Goal: Transaction & Acquisition: Obtain resource

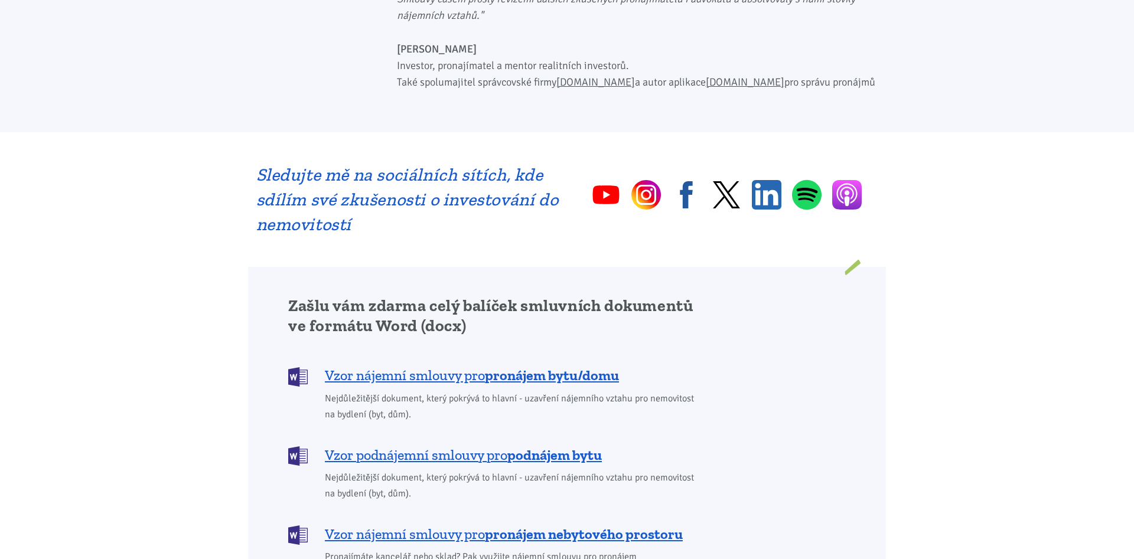
scroll to position [723, 0]
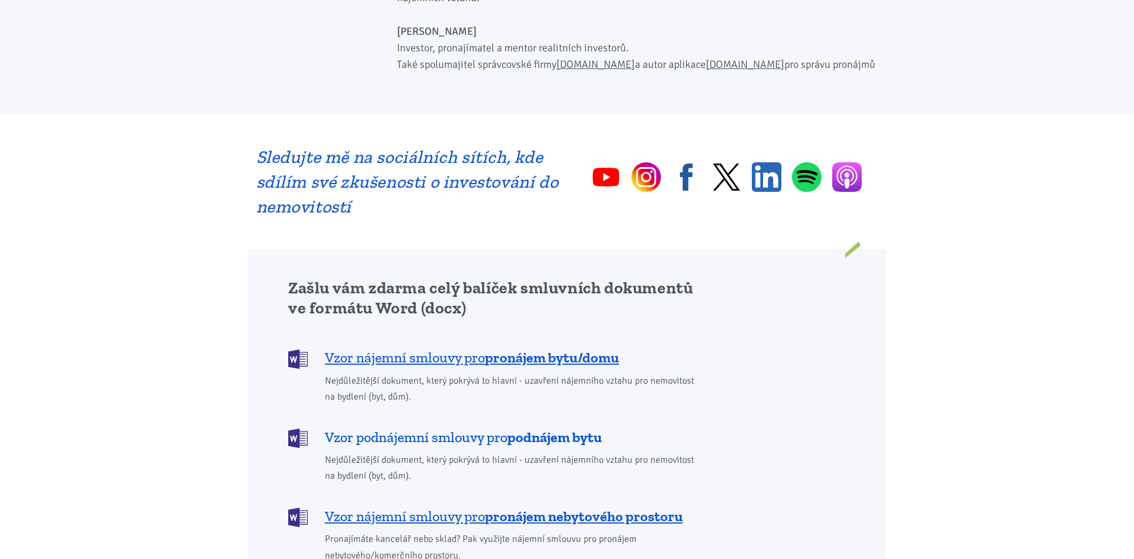
click at [420, 428] on span "Vzor podnájemní smlouvy pro podnájem bytu" at bounding box center [463, 437] width 277 height 19
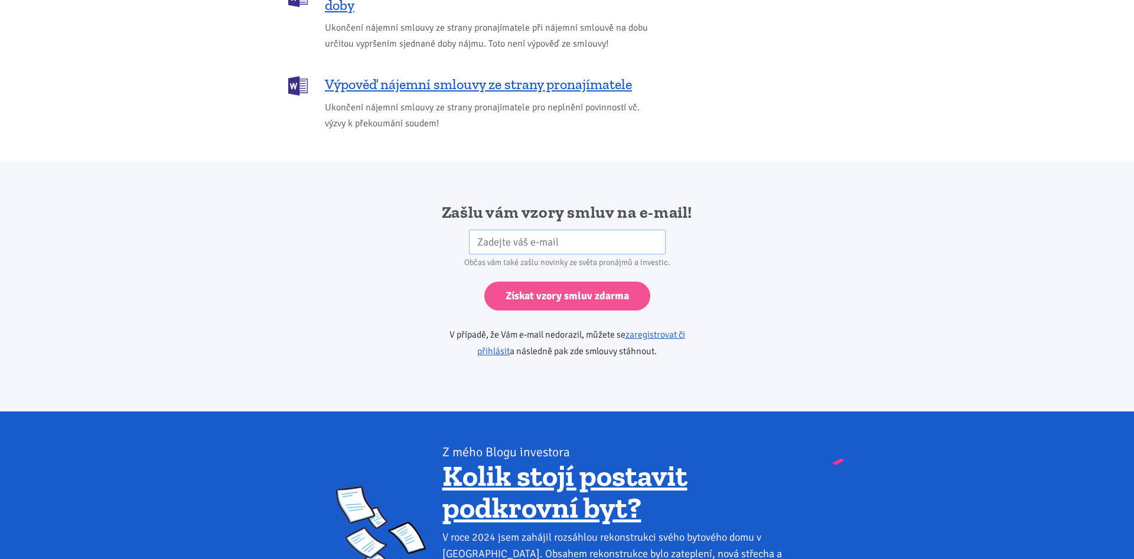
scroll to position [1792, 0]
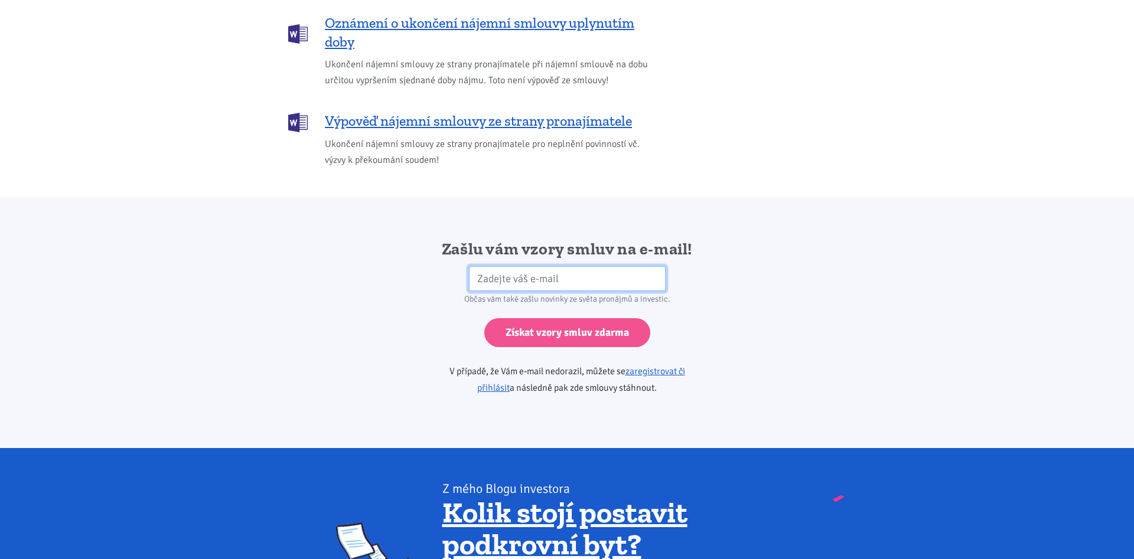
click at [518, 266] on input "email" at bounding box center [567, 278] width 197 height 25
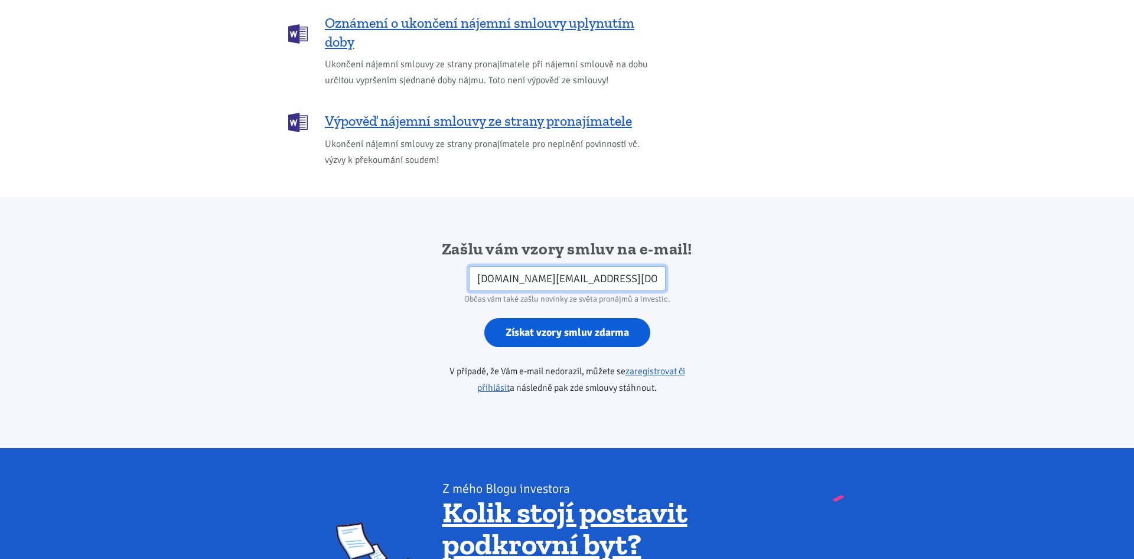
type input "[DOMAIN_NAME][EMAIL_ADDRESS][DOMAIN_NAME]"
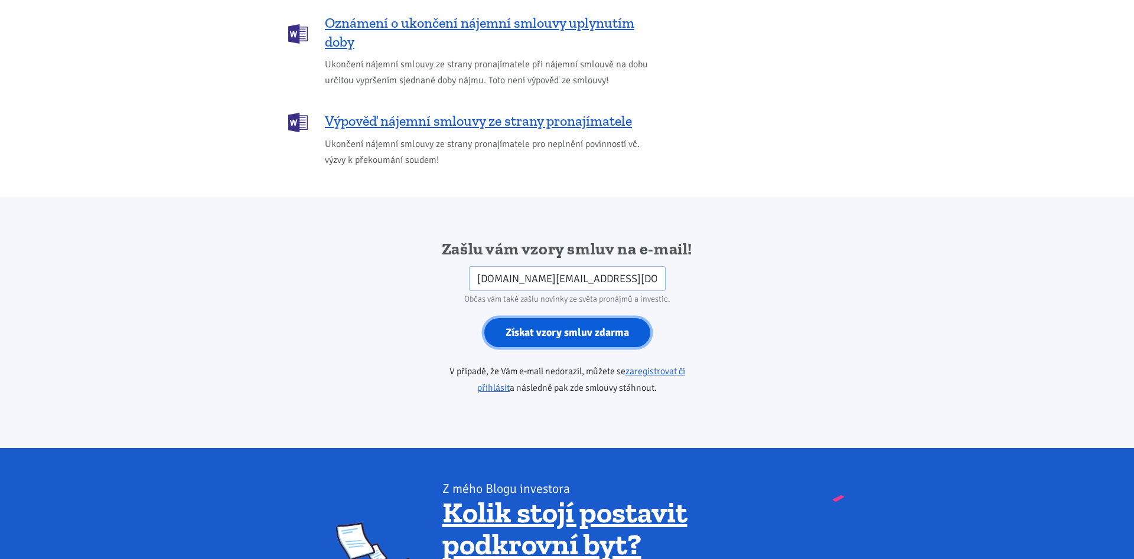
click at [536, 318] on input "Získat vzory smluv zdarma" at bounding box center [567, 332] width 166 height 29
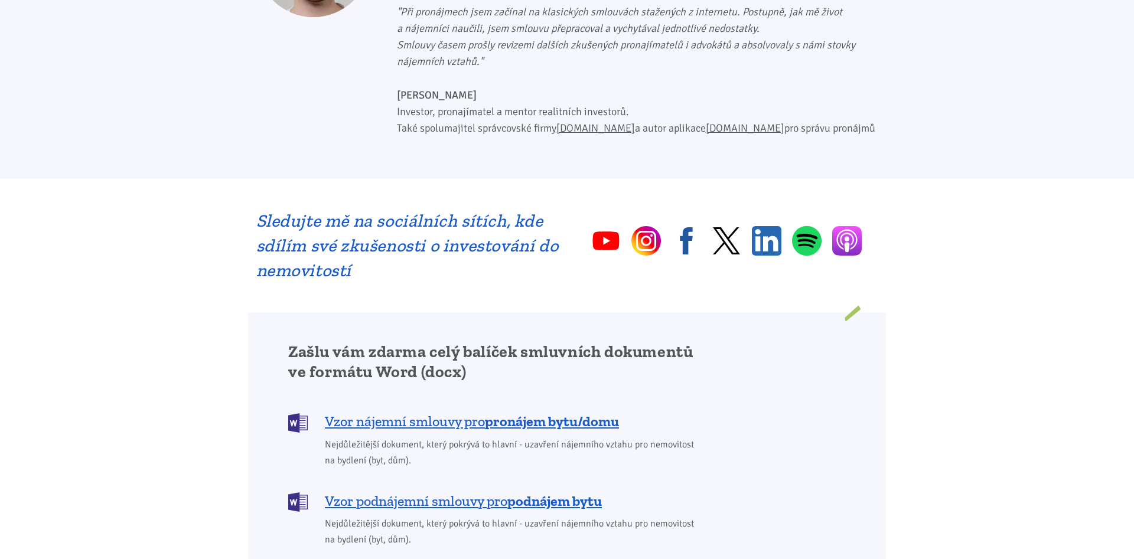
scroll to position [464, 0]
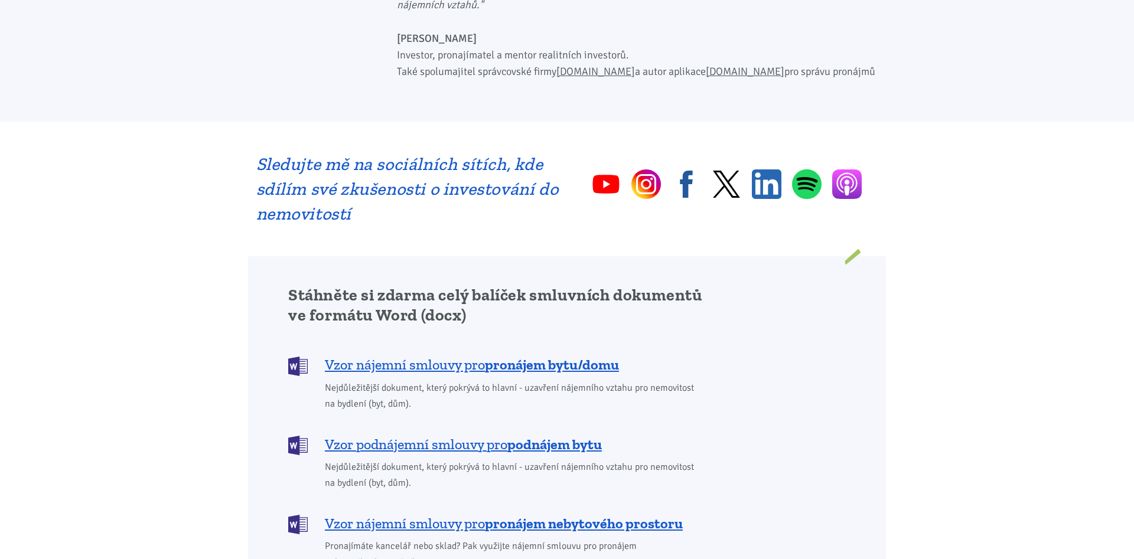
scroll to position [843, 0]
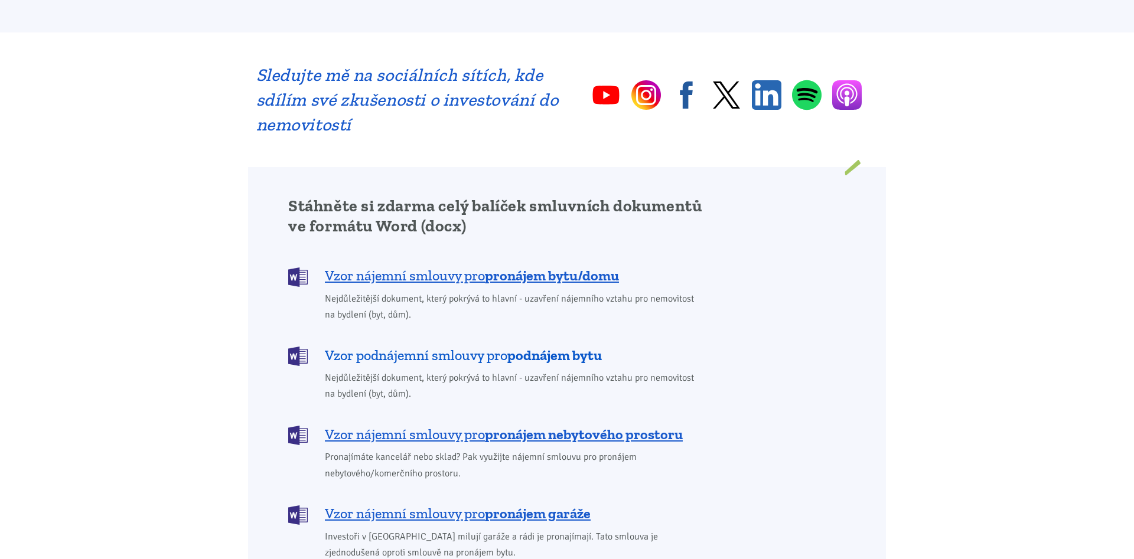
click at [431, 346] on span "Vzor podnájemní smlouvy pro podnájem bytu" at bounding box center [463, 355] width 277 height 19
